Goal: Task Accomplishment & Management: Use online tool/utility

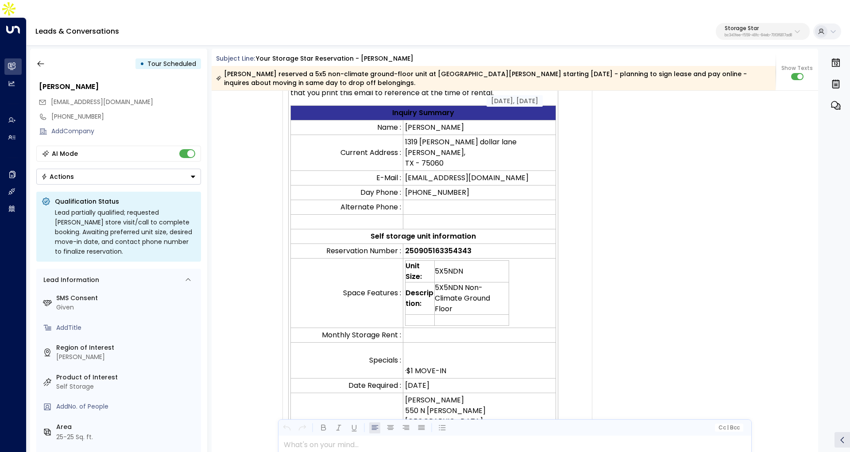
scroll to position [146, 0]
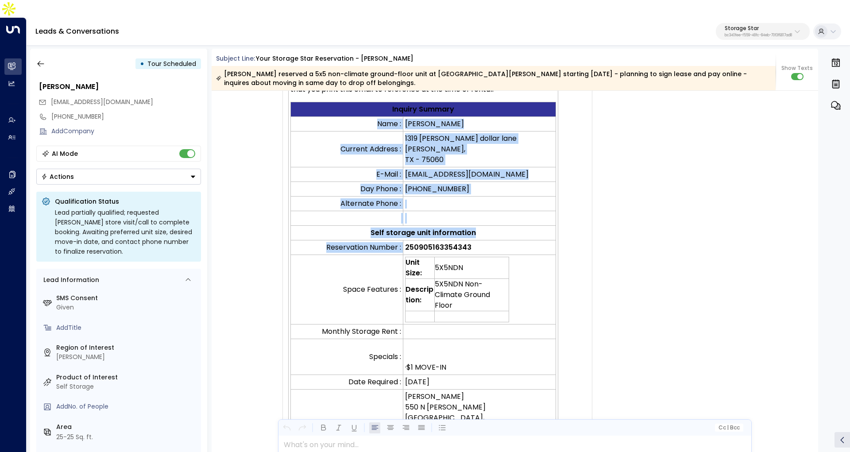
drag, startPoint x: 319, startPoint y: 108, endPoint x: 424, endPoint y: 294, distance: 213.5
click at [412, 255] on tbody "Inquiry Summary Name : Antony Guzman Current Address : 1319 Nathan dollar lane …" at bounding box center [423, 303] width 266 height 402
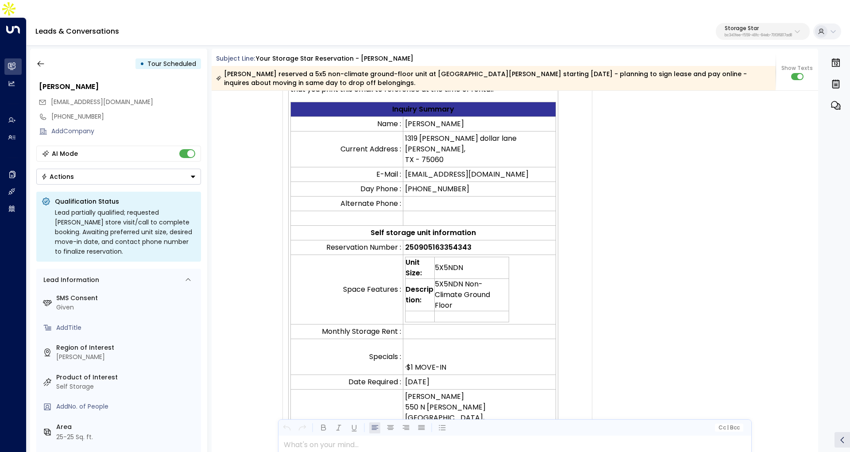
click at [468, 341] on p "· $1 MOVE-IN" at bounding box center [479, 357] width 149 height 32
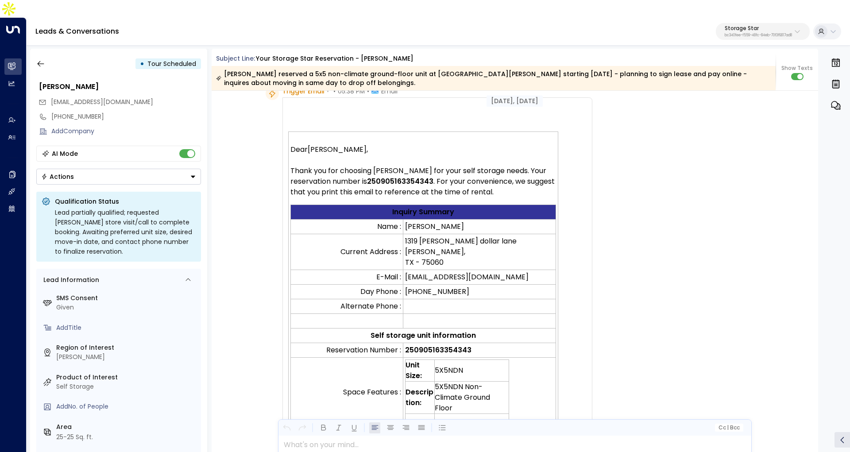
scroll to position [0, 0]
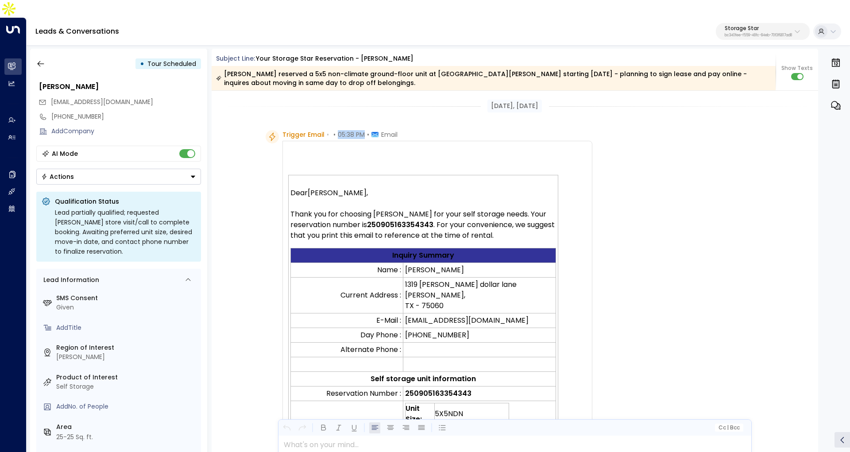
drag, startPoint x: 335, startPoint y: 116, endPoint x: 364, endPoint y: 120, distance: 28.5
click at [364, 130] on div "Trigger Email • • 05:38 PM • Email" at bounding box center [339, 134] width 115 height 9
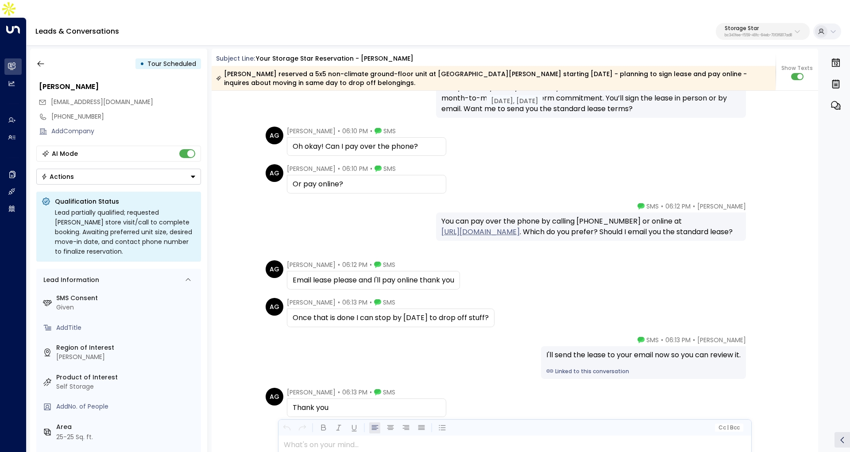
scroll to position [993, 0]
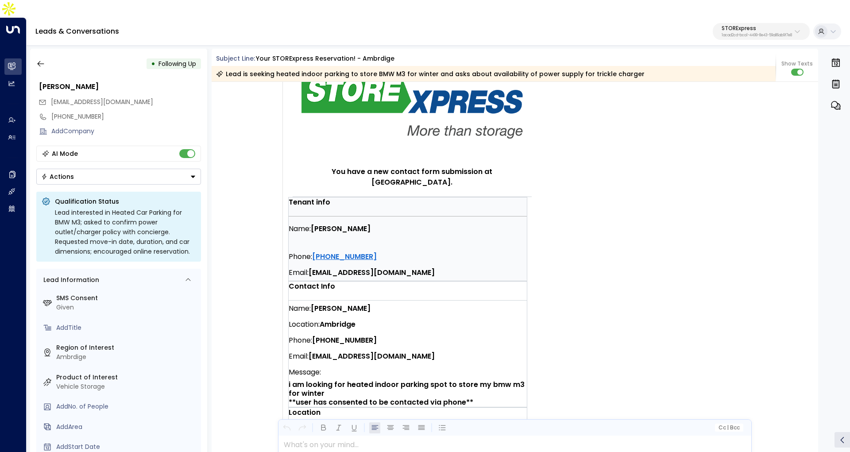
scroll to position [128, 0]
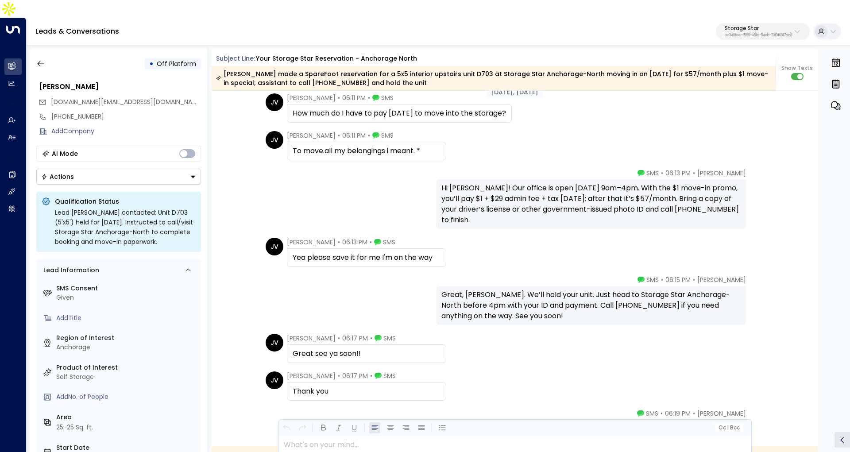
scroll to position [1137, 0]
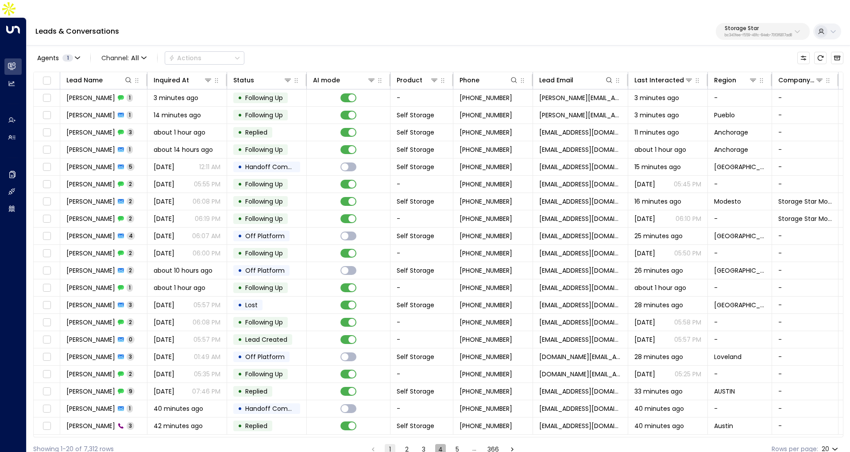
click at [439, 444] on button "4" at bounding box center [440, 449] width 11 height 11
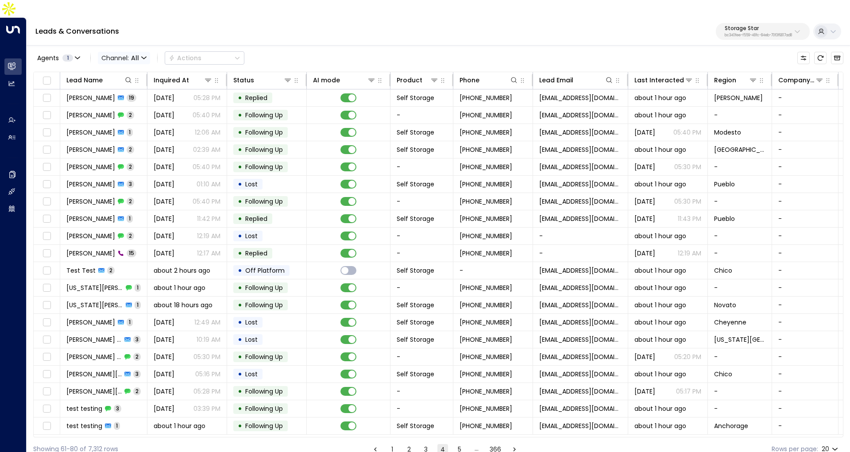
click at [143, 52] on span "Channel: All" at bounding box center [124, 58] width 52 height 12
click at [137, 93] on p "Voice" at bounding box center [121, 90] width 32 height 5
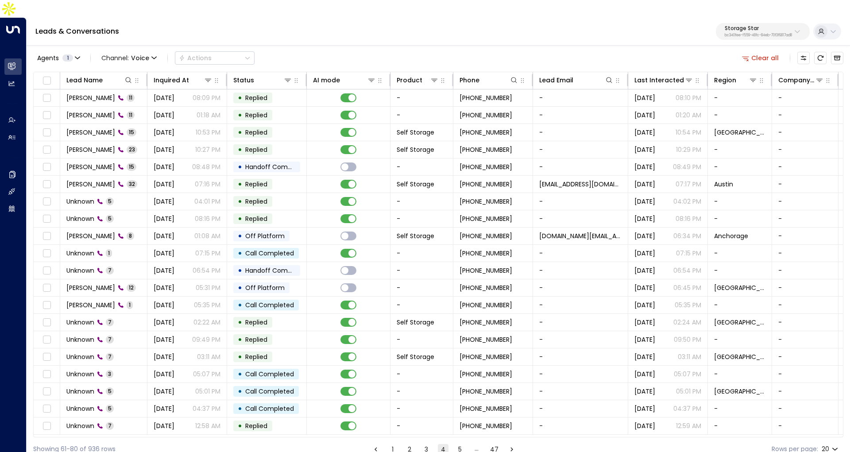
click at [391, 444] on button "1" at bounding box center [392, 449] width 11 height 11
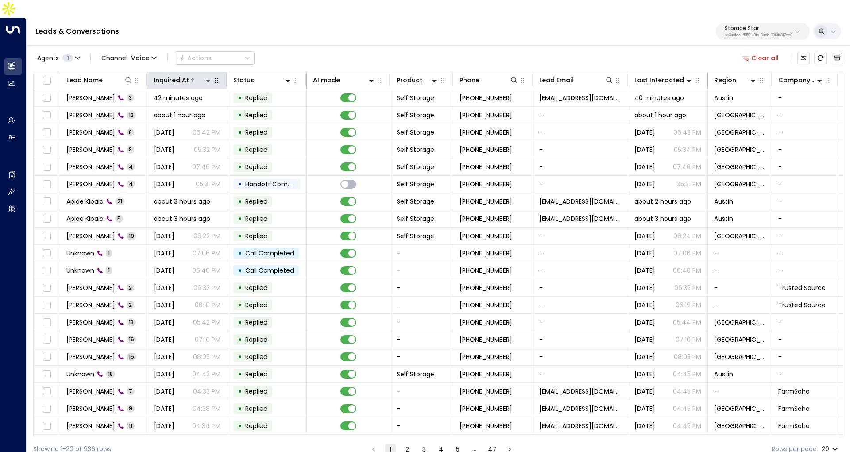
click at [165, 75] on div "Inquired At" at bounding box center [171, 80] width 35 height 11
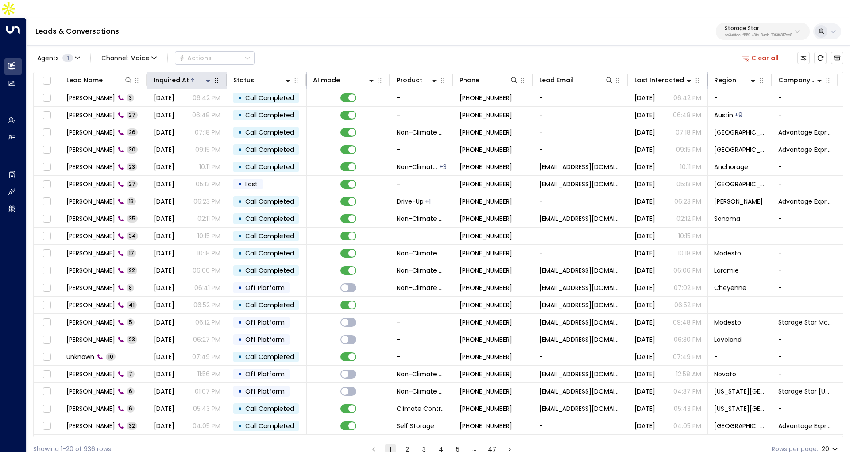
click at [165, 75] on div "Inquired At" at bounding box center [171, 80] width 35 height 11
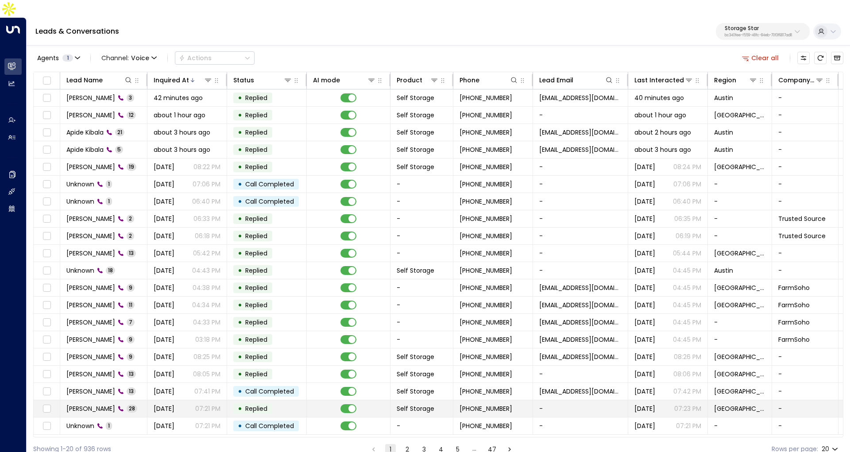
click at [88, 404] on span "[PERSON_NAME]" at bounding box center [90, 408] width 49 height 9
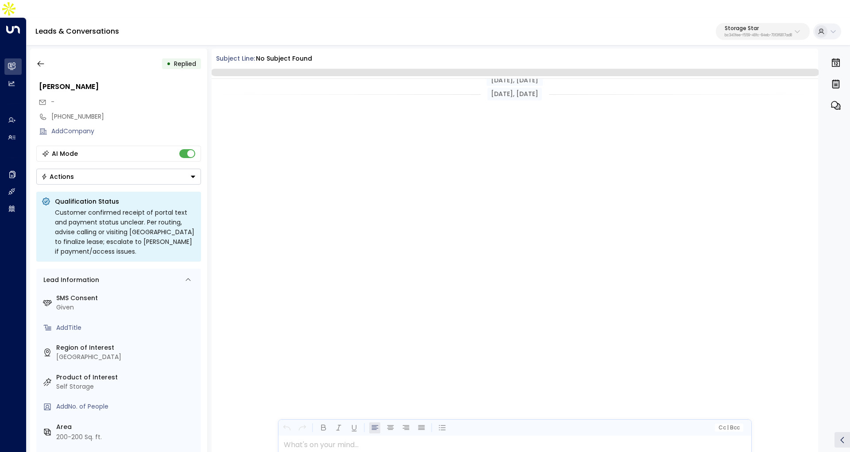
scroll to position [2606, 0]
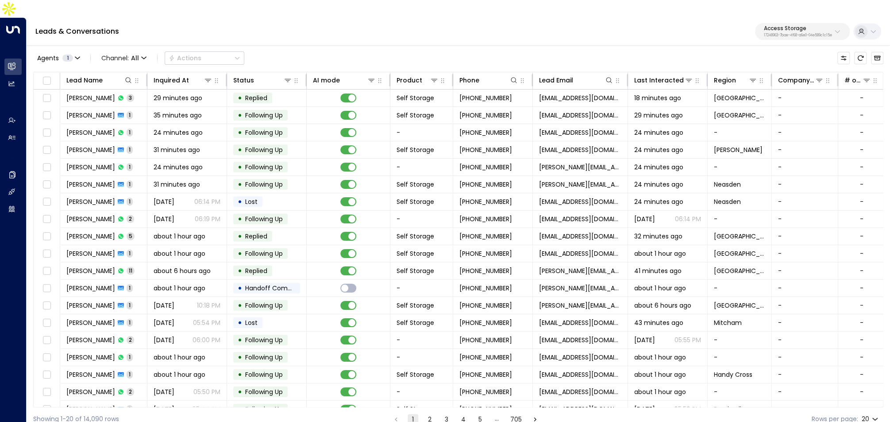
click at [770, 26] on div "Access Storage 17248963-7bae-4f68-a6e0-04e589c1c15e" at bounding box center [798, 32] width 68 height 12
type input "**********"
click at [738, 69] on div "Storage Star ID: bc340fee-f559-48fc-84eb-70f3f6817ad8" at bounding box center [774, 70] width 119 height 18
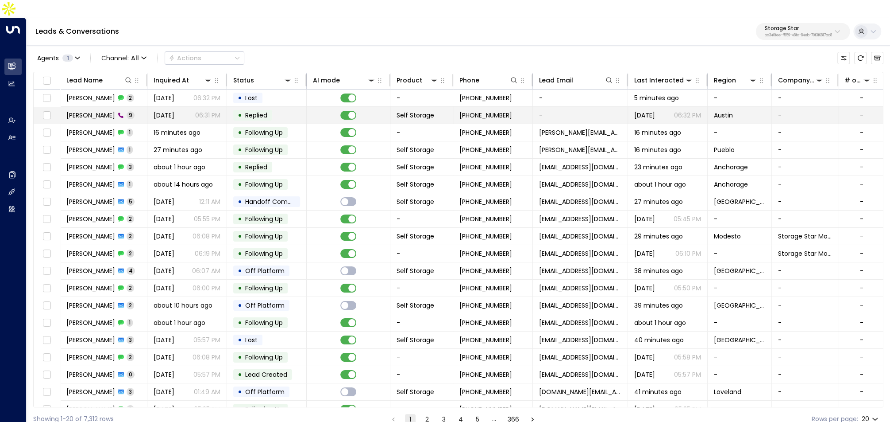
click at [121, 107] on td "Tanisha Herbert 9" at bounding box center [103, 115] width 87 height 17
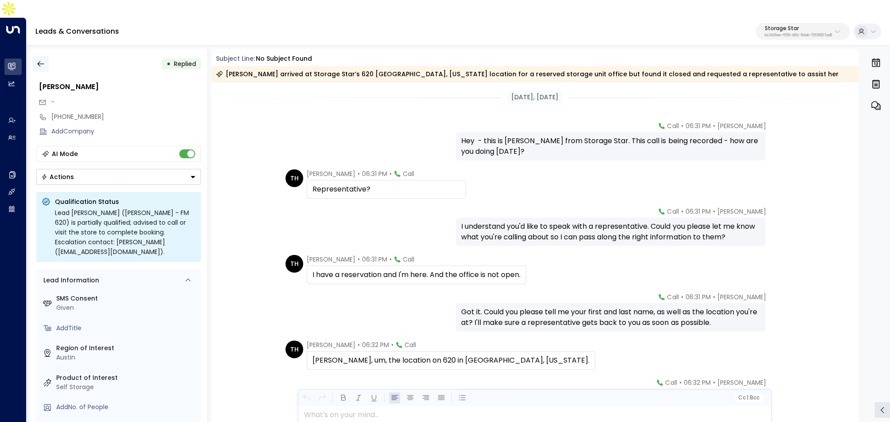
click at [42, 59] on icon "button" at bounding box center [40, 63] width 9 height 9
